Goal: Navigation & Orientation: Find specific page/section

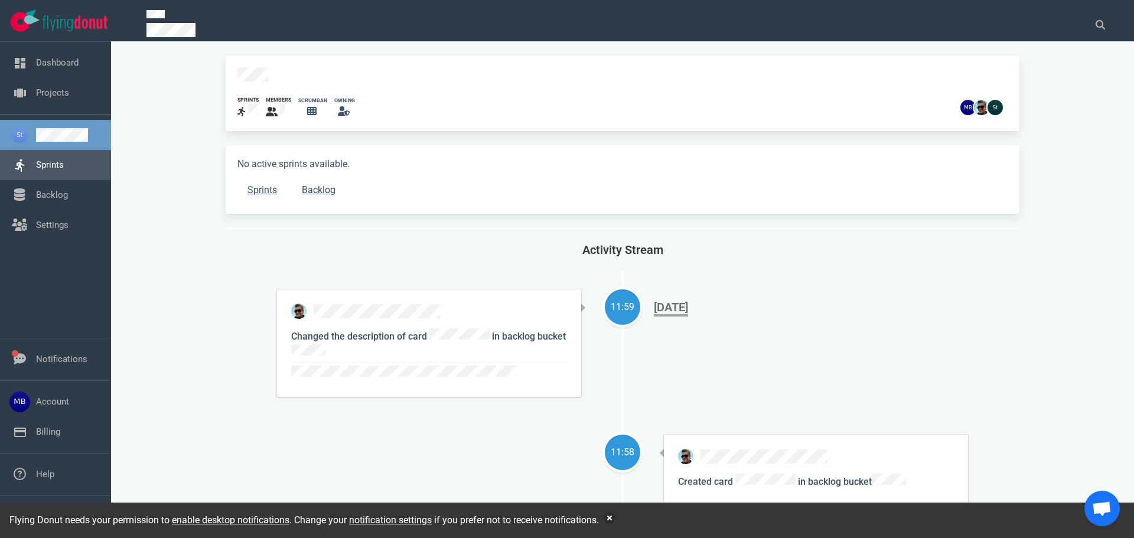
click at [64, 163] on link "Sprints" at bounding box center [50, 164] width 28 height 11
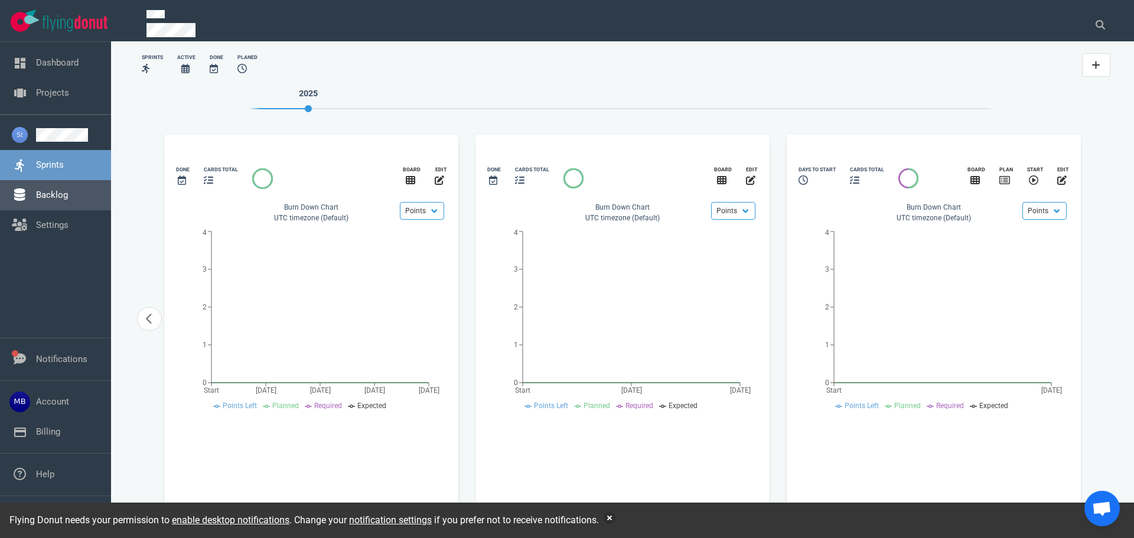
click at [62, 200] on link "Backlog" at bounding box center [52, 195] width 32 height 11
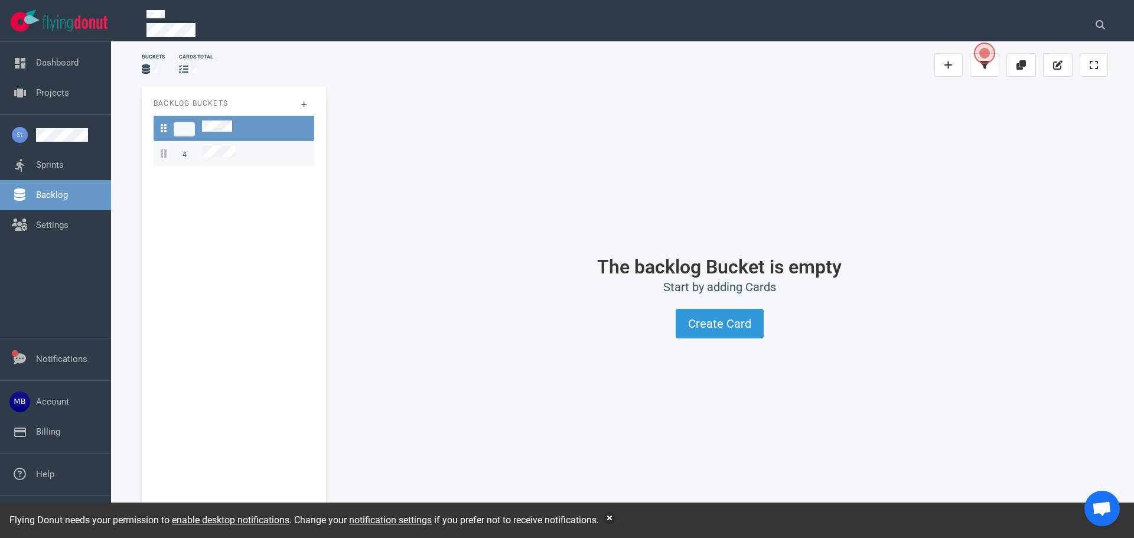
click at [199, 155] on span "4" at bounding box center [198, 154] width 75 height 16
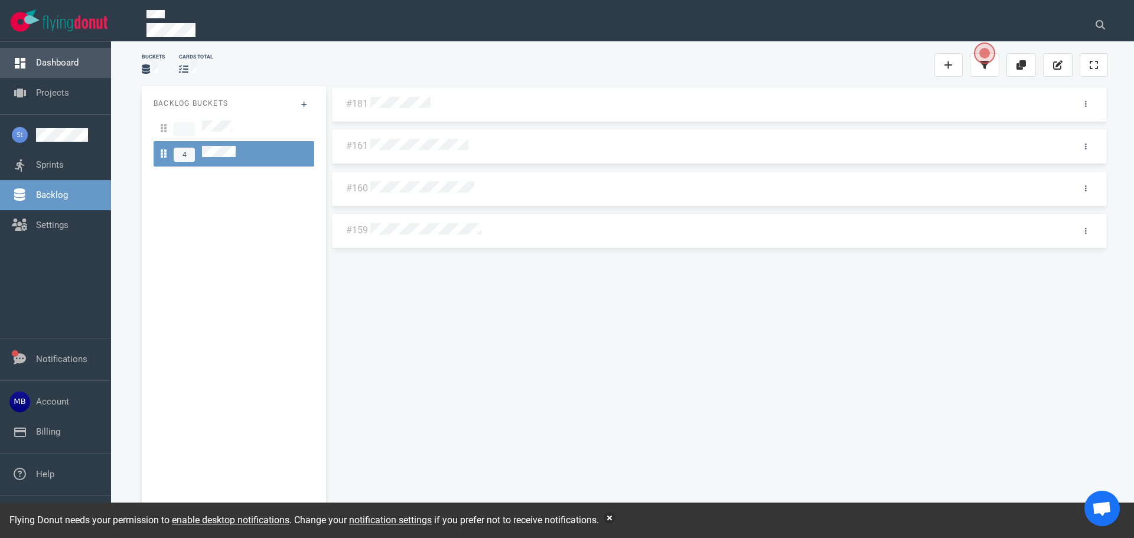
click at [36, 64] on link "Dashboard" at bounding box center [57, 62] width 43 height 11
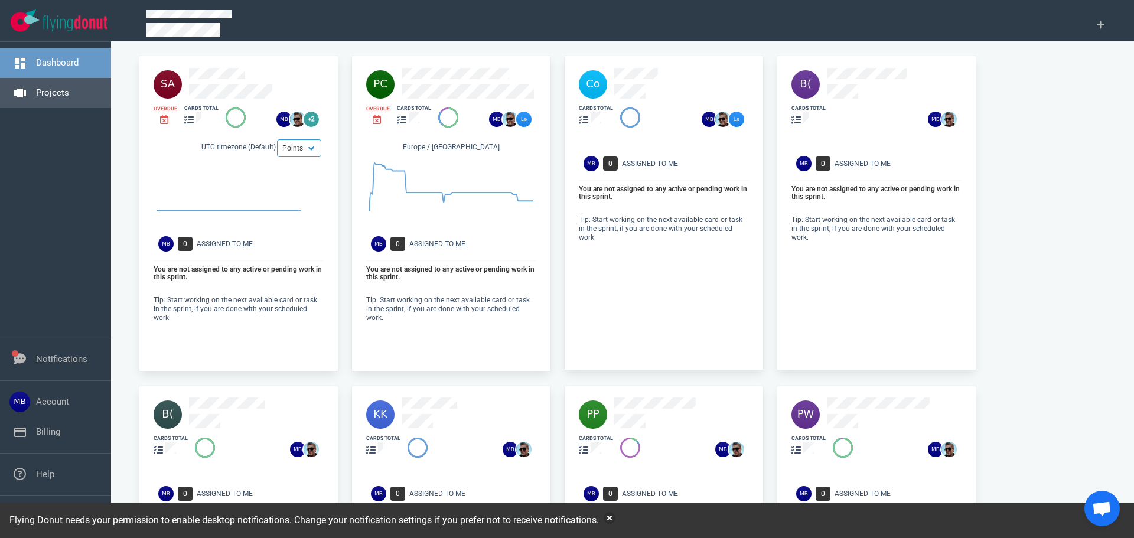
click at [50, 98] on link "Projects" at bounding box center [52, 92] width 33 height 11
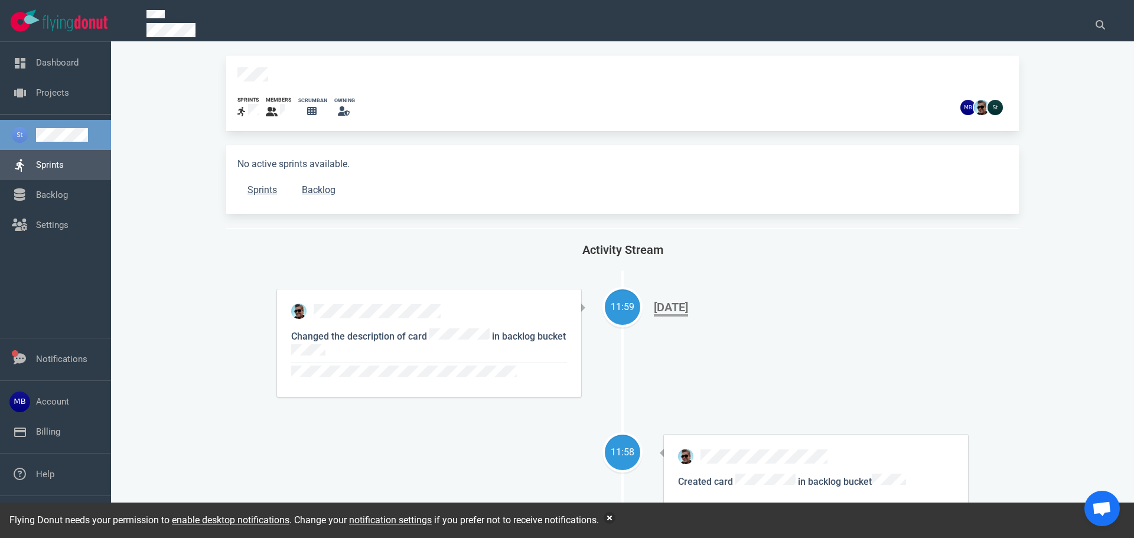
click at [36, 160] on link "Sprints" at bounding box center [50, 164] width 28 height 11
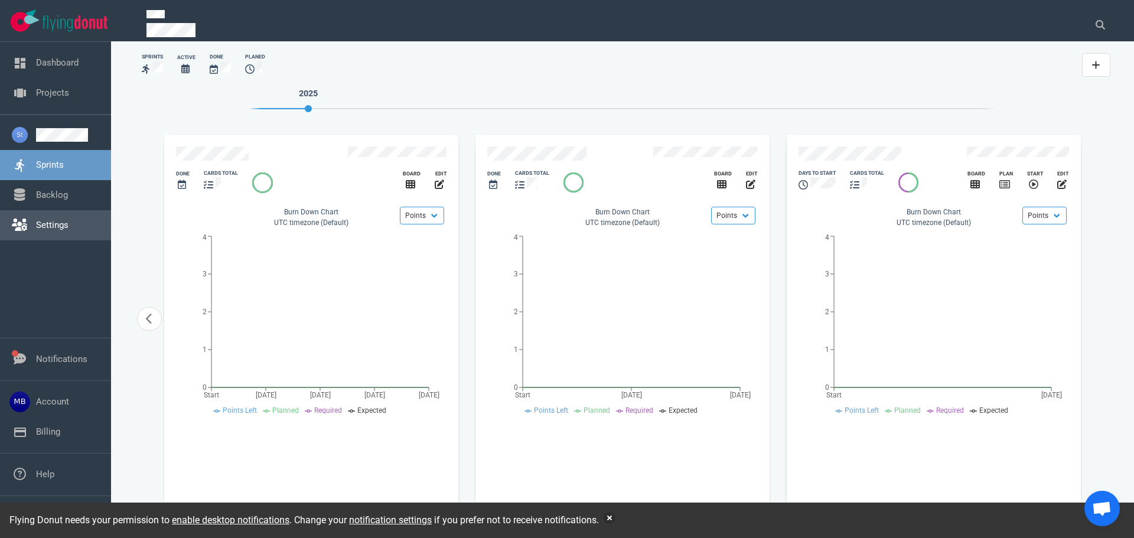
click at [37, 220] on link "Settings" at bounding box center [52, 225] width 32 height 11
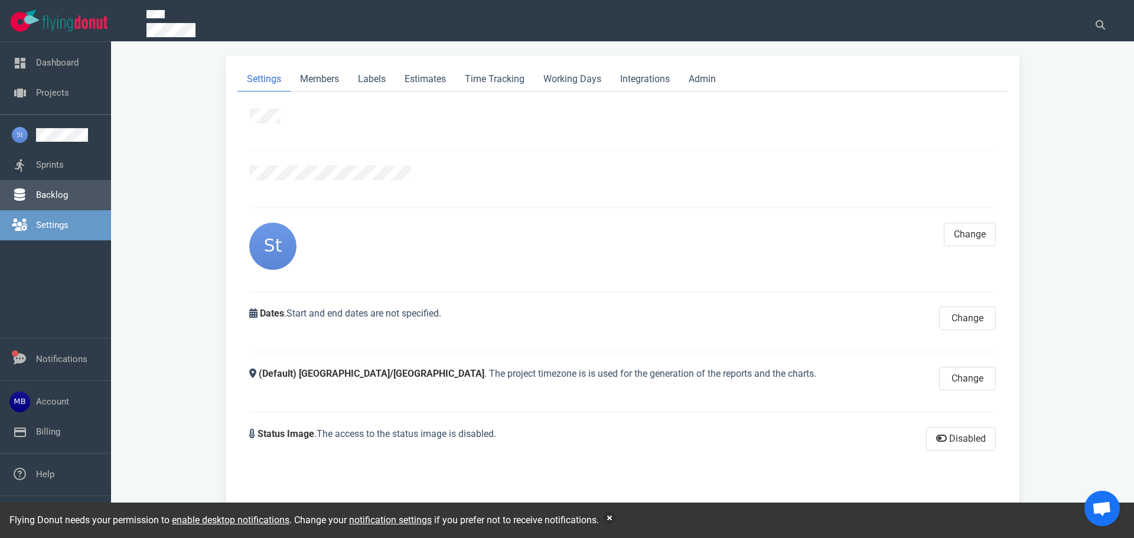
click at [38, 192] on link "Backlog" at bounding box center [52, 195] width 32 height 11
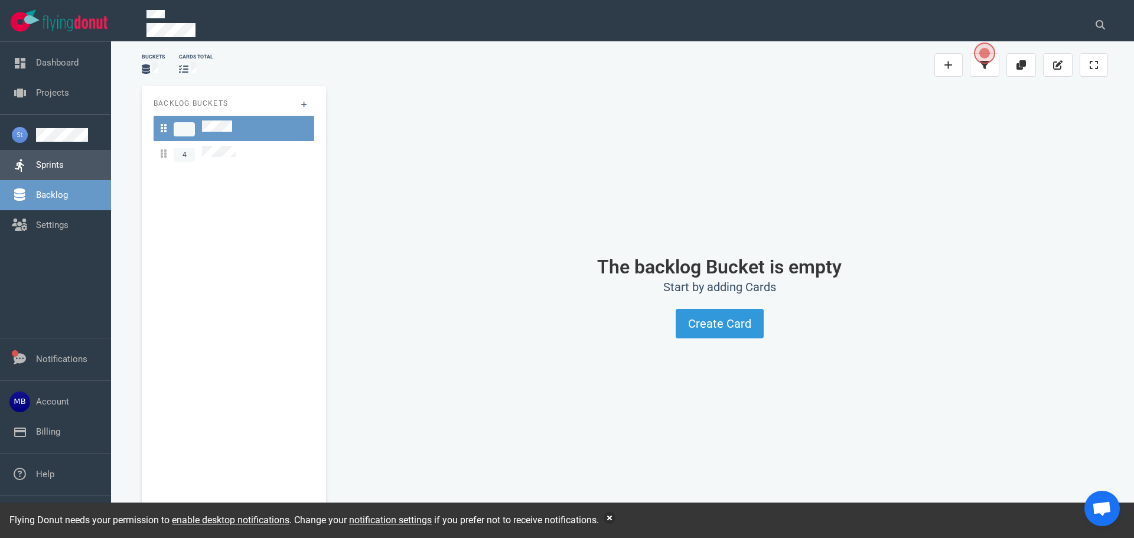
click at [36, 159] on link "Sprints" at bounding box center [50, 164] width 28 height 11
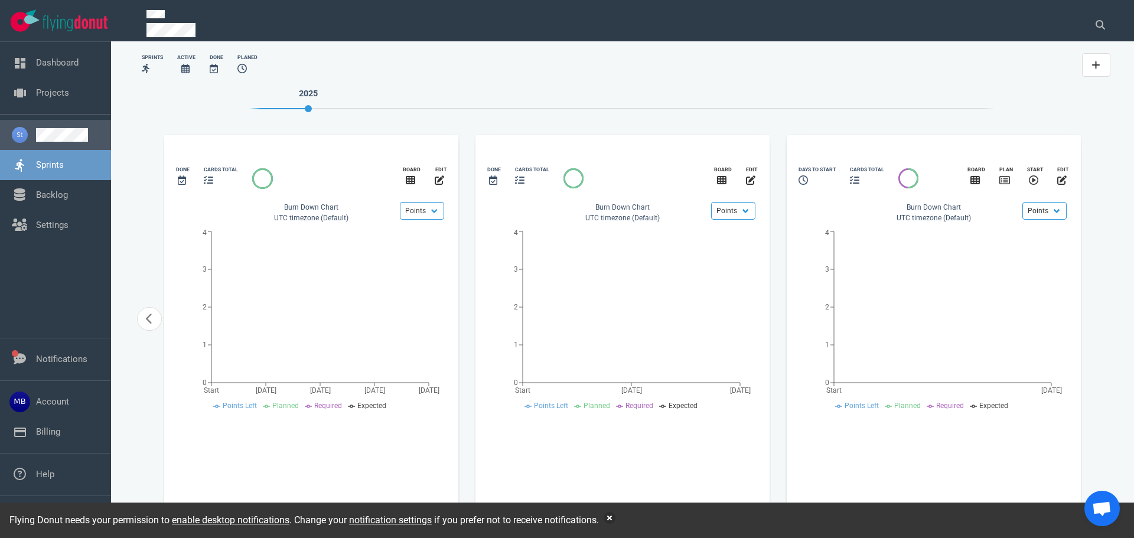
click at [37, 128] on link at bounding box center [69, 135] width 66 height 14
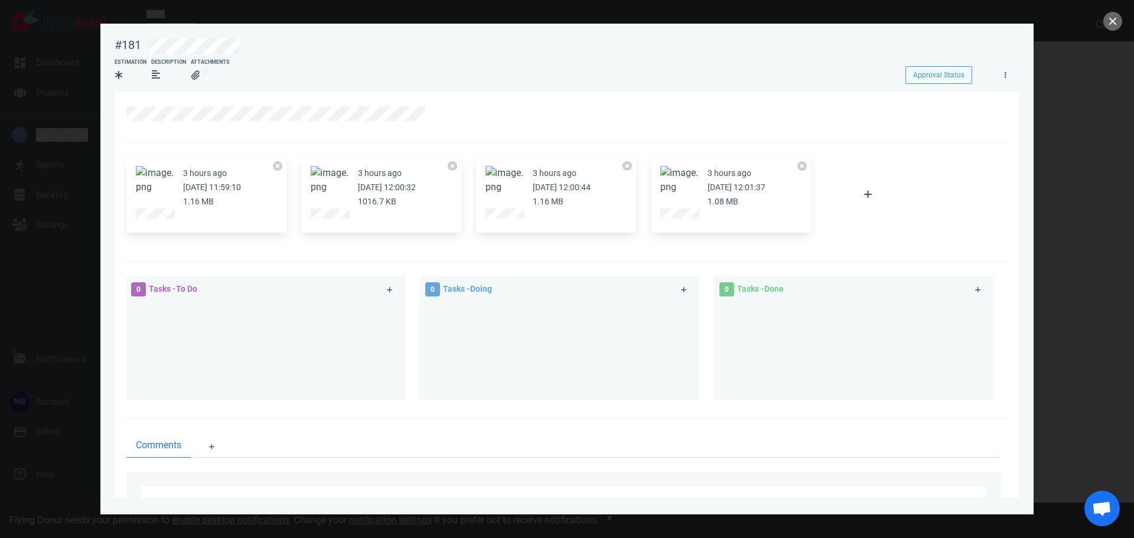
click at [350, 213] on div at bounding box center [382, 215] width 142 height 14
click at [1119, 21] on button "close" at bounding box center [1112, 21] width 19 height 19
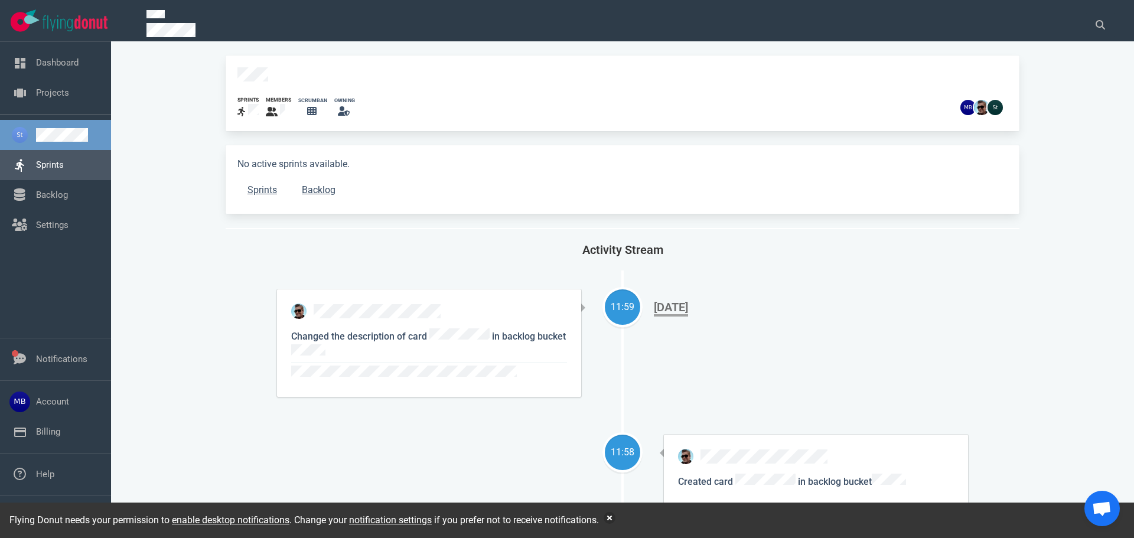
click at [64, 170] on link "Sprints" at bounding box center [50, 164] width 28 height 11
